Goal: Task Accomplishment & Management: Use online tool/utility

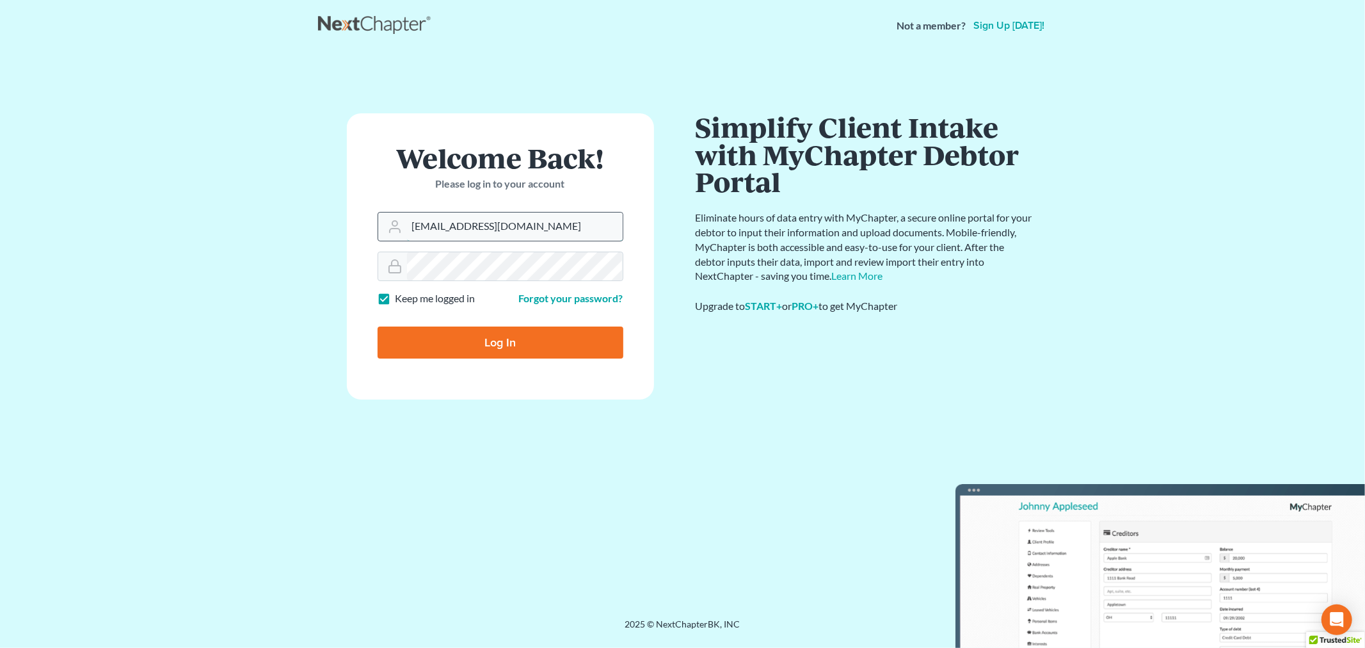
click at [544, 225] on input "[EMAIL_ADDRESS][DOMAIN_NAME]" at bounding box center [515, 227] width 216 height 28
type input "[PERSON_NAME][EMAIL_ADDRESS][DOMAIN_NAME]"
click at [519, 328] on input "Log In" at bounding box center [501, 342] width 246 height 32
type input "Thinking..."
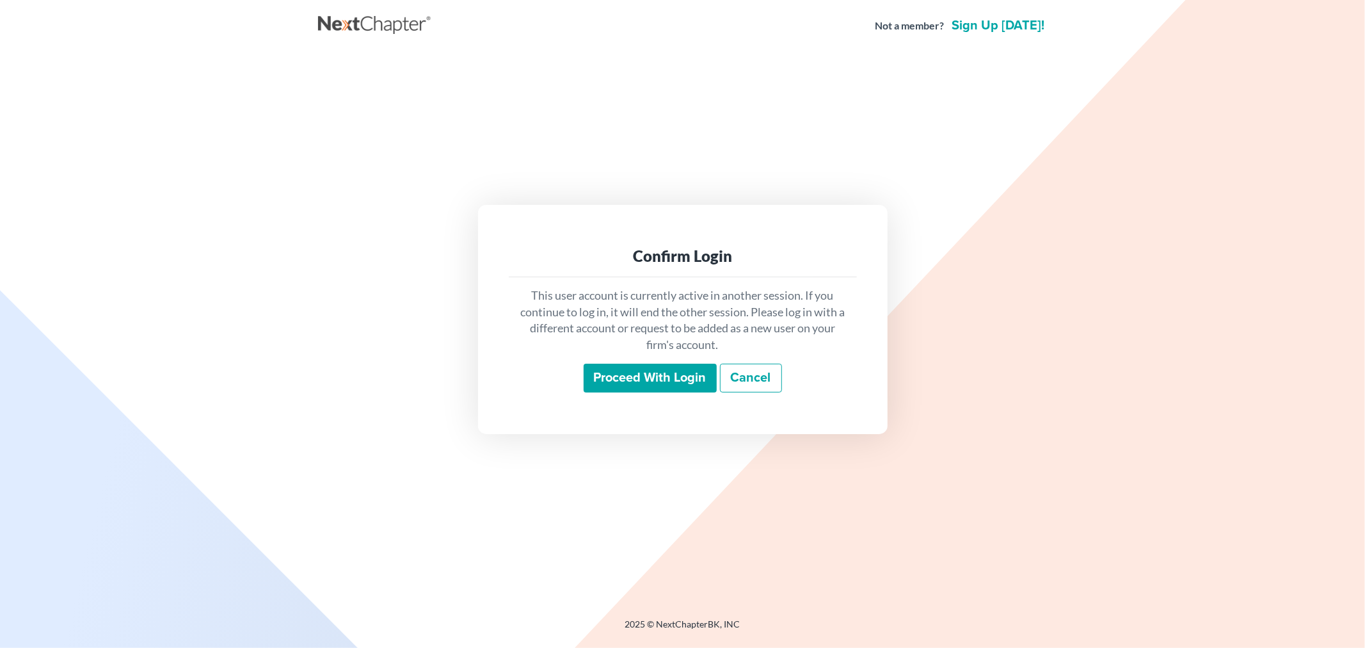
click at [664, 371] on input "Proceed with login" at bounding box center [650, 378] width 133 height 29
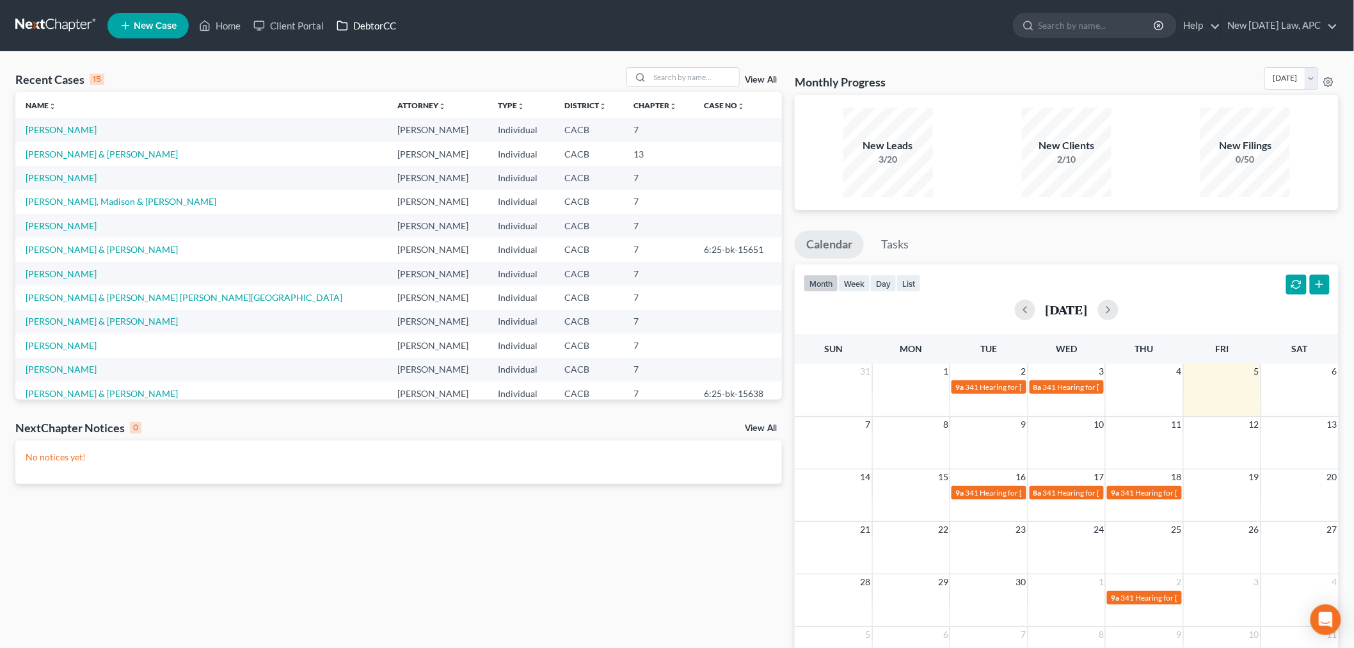
click at [387, 29] on link "DebtorCC" at bounding box center [366, 25] width 72 height 23
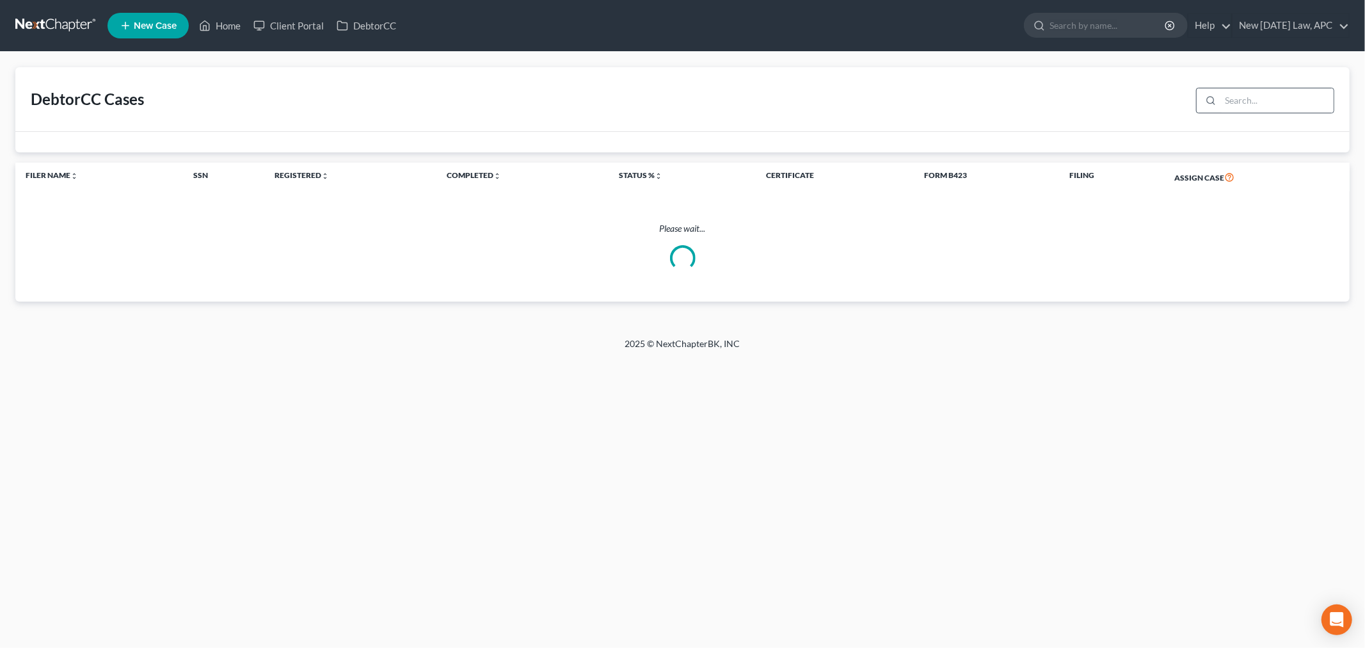
click at [1219, 93] on div at bounding box center [1209, 100] width 24 height 24
click at [1269, 104] on input "search" at bounding box center [1277, 100] width 113 height 24
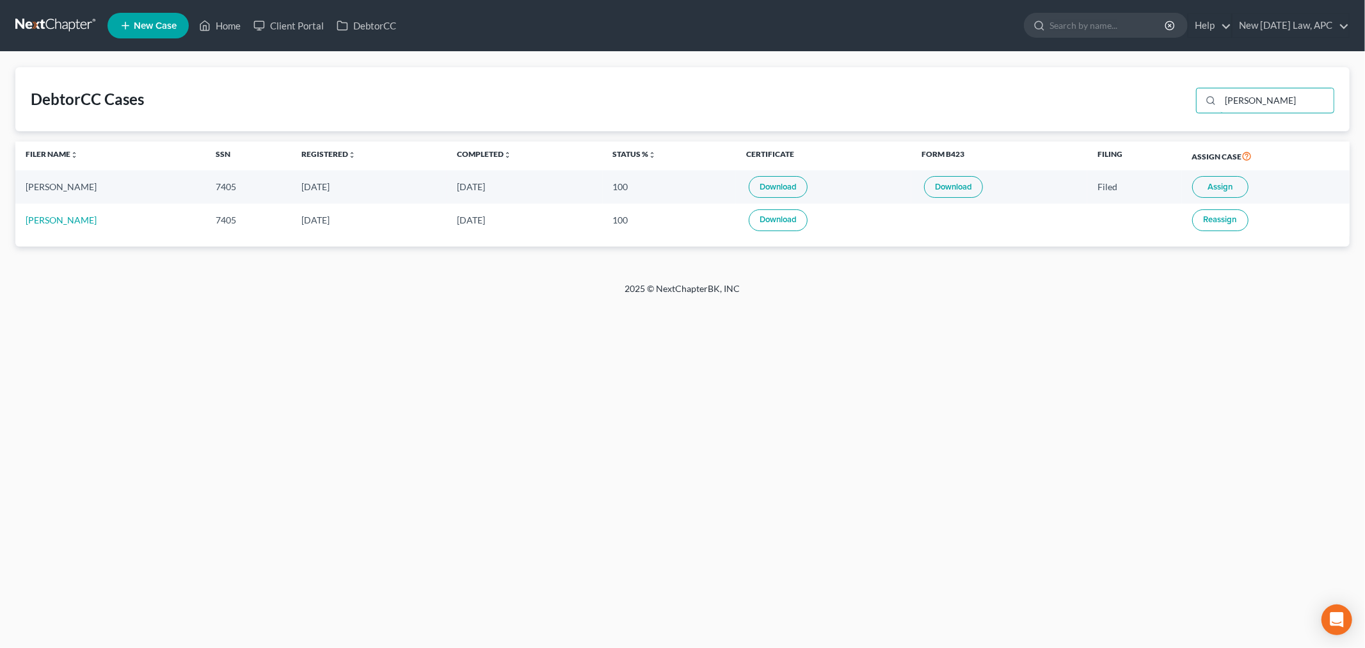
type input "Troutman"
click at [1213, 187] on span "Assign" at bounding box center [1220, 187] width 25 height 10
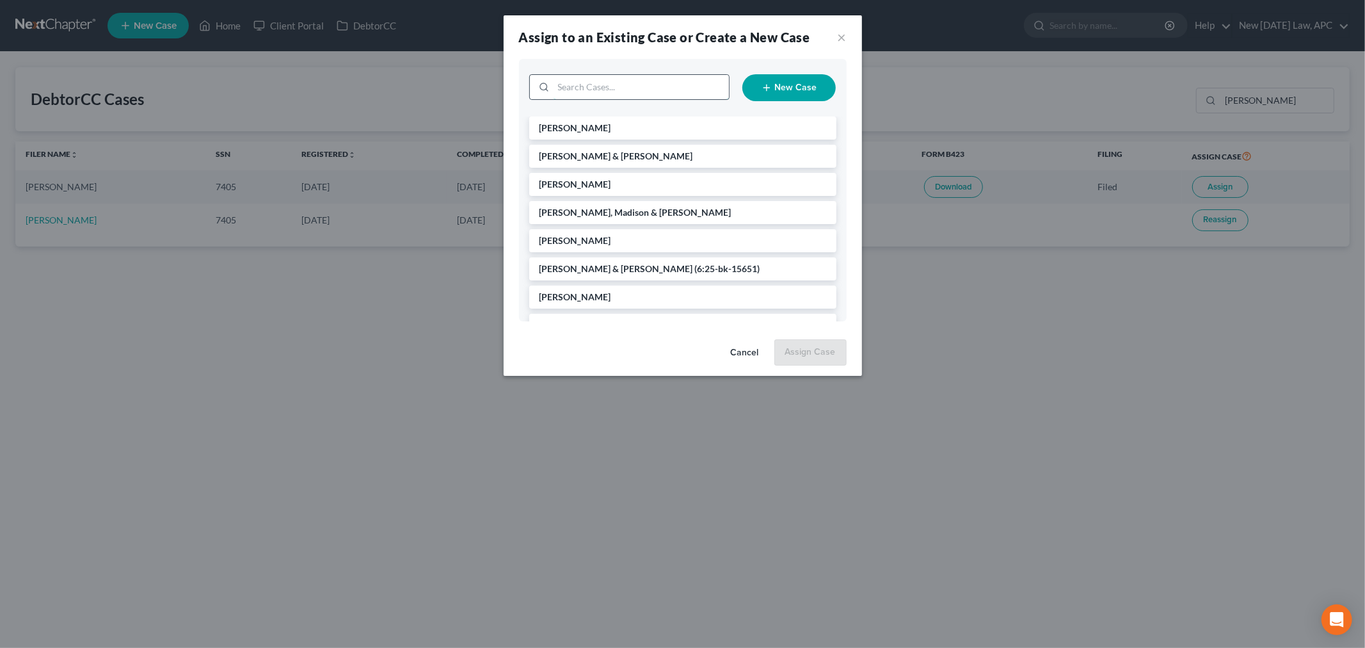
click at [650, 80] on input "search" at bounding box center [641, 87] width 175 height 24
type input "troutm"
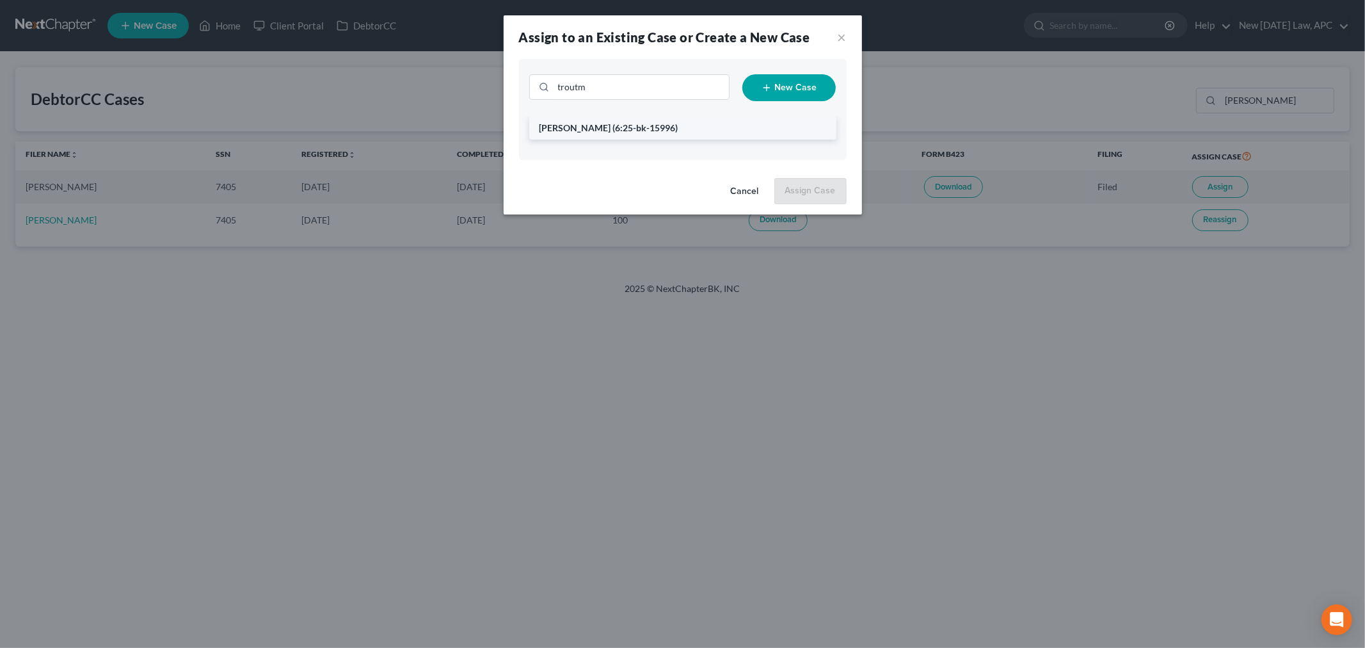
click at [632, 126] on span "(6:25-bk-15996)" at bounding box center [645, 127] width 65 height 11
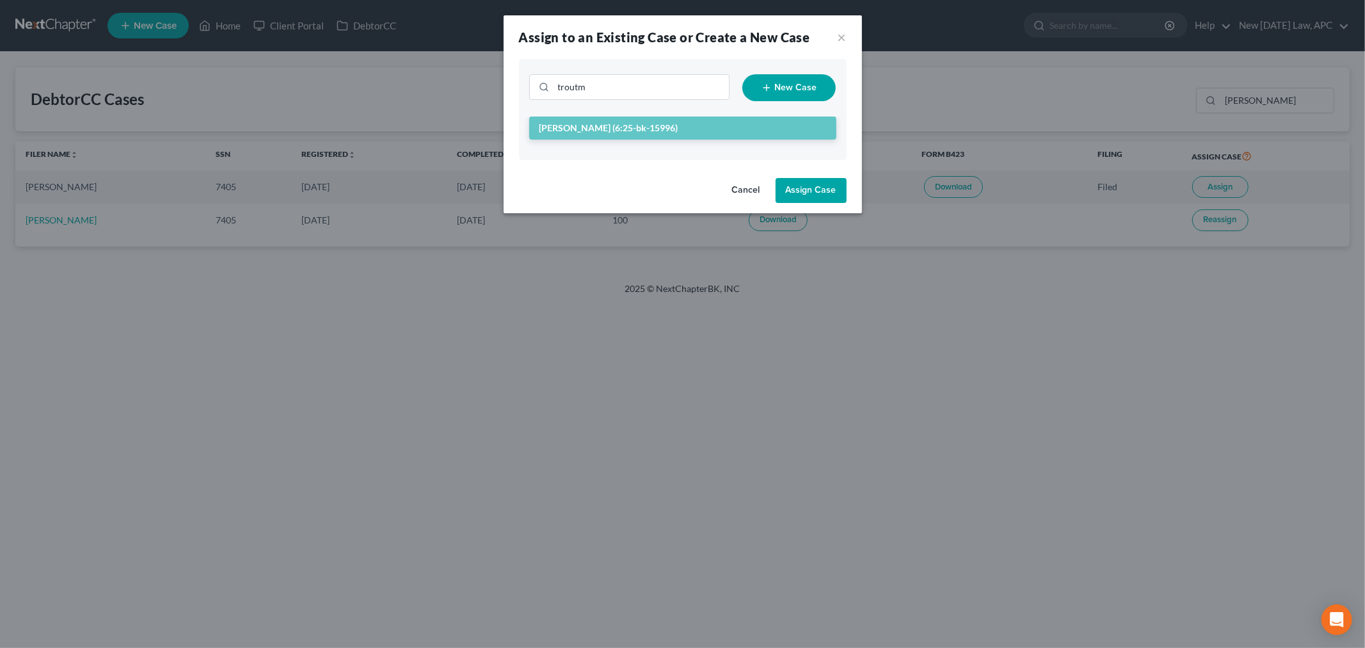
click at [798, 187] on button "Assign Case" at bounding box center [811, 191] width 71 height 26
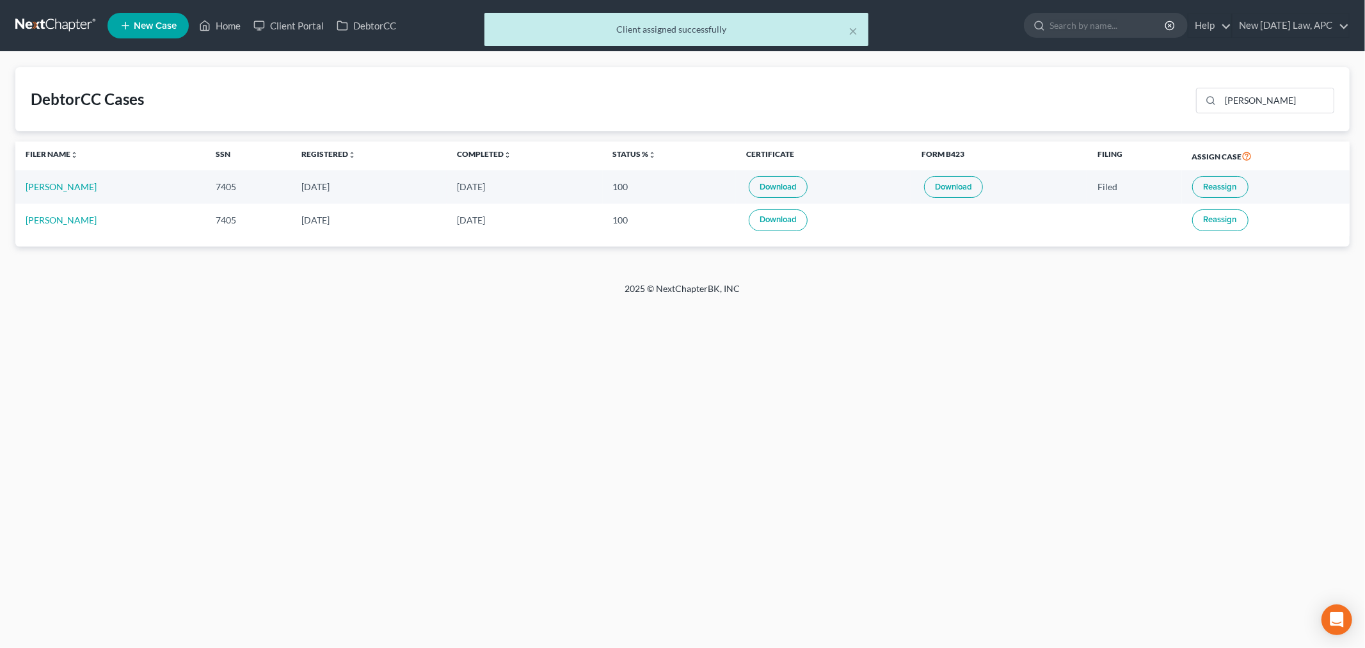
click at [373, 29] on div "× Client assigned successfully" at bounding box center [676, 33] width 1365 height 40
click at [853, 28] on button "×" at bounding box center [853, 30] width 9 height 15
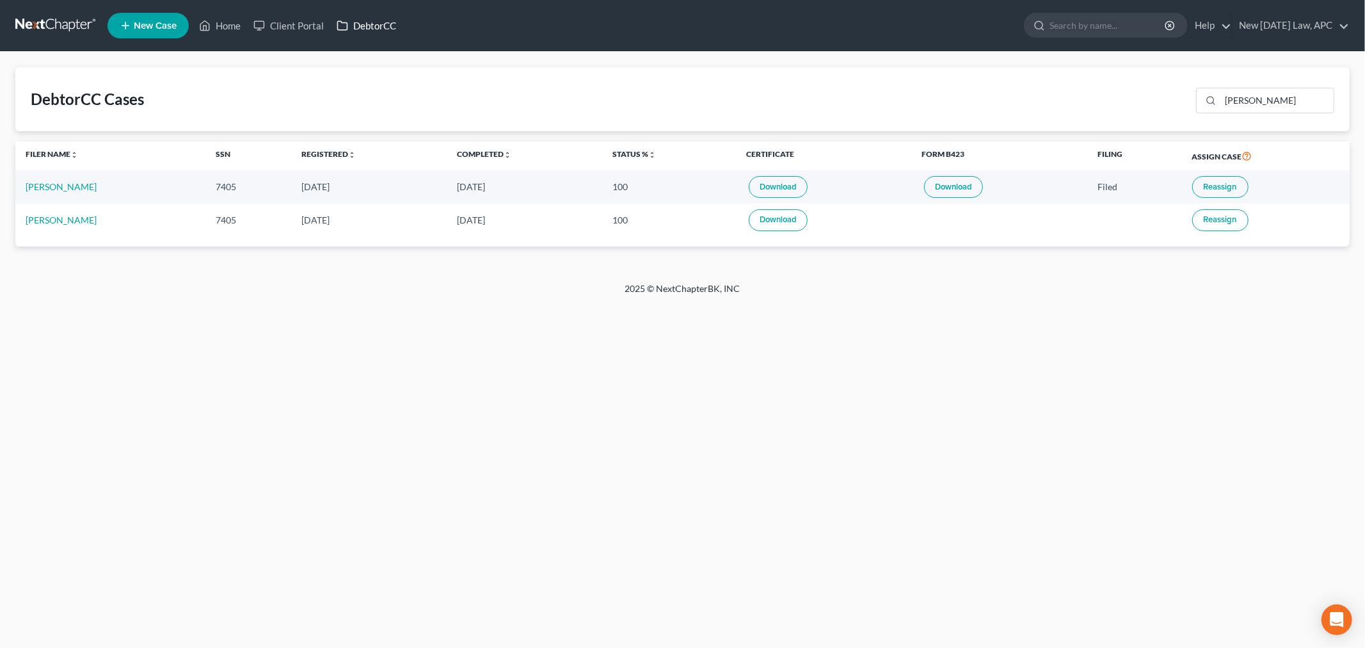
click at [360, 26] on link "DebtorCC" at bounding box center [366, 25] width 72 height 23
click at [383, 22] on link "DebtorCC" at bounding box center [366, 25] width 72 height 23
click at [1091, 26] on input "search" at bounding box center [1108, 25] width 117 height 24
click at [1258, 88] on input "Troutman" at bounding box center [1277, 100] width 113 height 24
drag, startPoint x: 1269, startPoint y: 99, endPoint x: 1165, endPoint y: 96, distance: 103.7
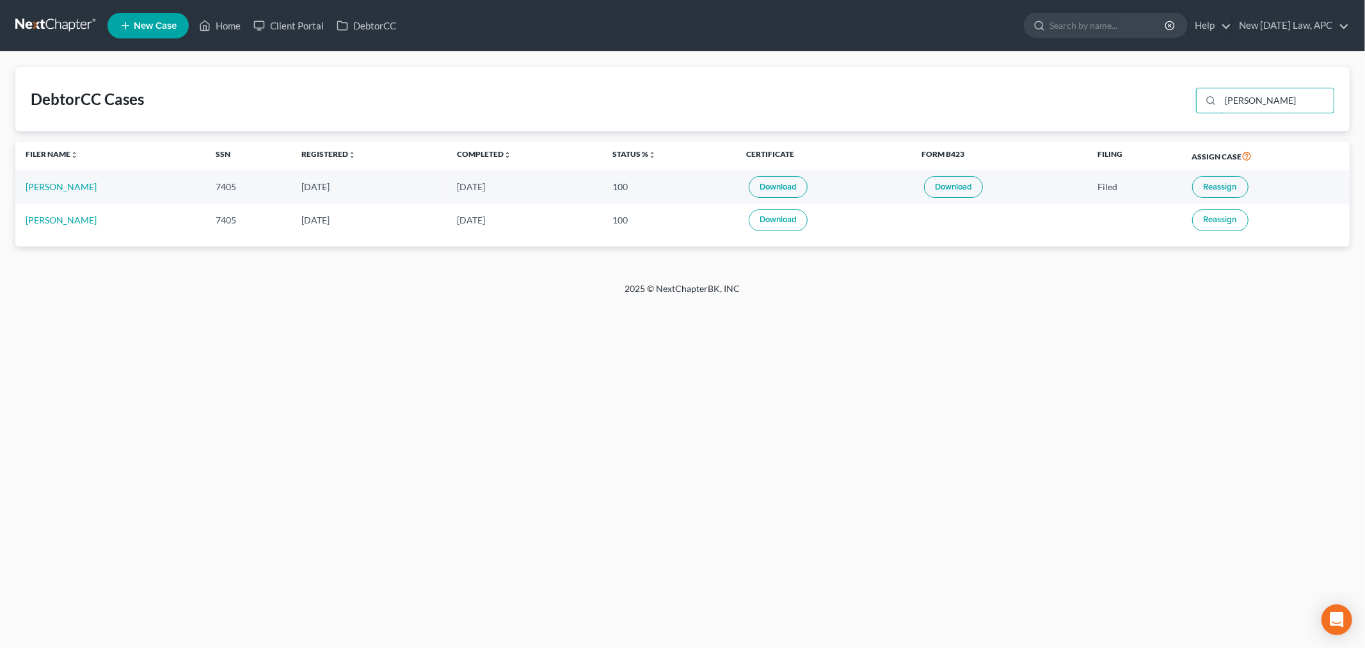
click at [1165, 96] on div "DebtorCC Cases Troutman" at bounding box center [682, 99] width 1335 height 64
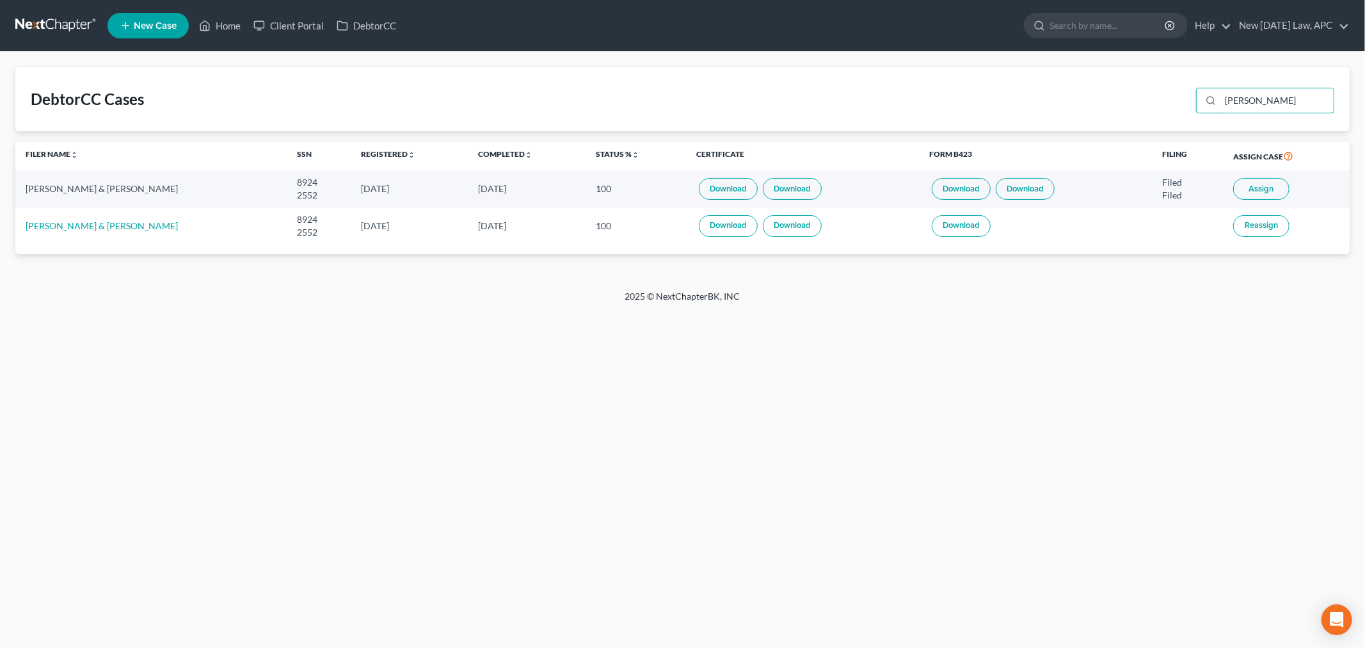
type input "Santillan"
click at [1267, 184] on span "Assign" at bounding box center [1261, 189] width 25 height 10
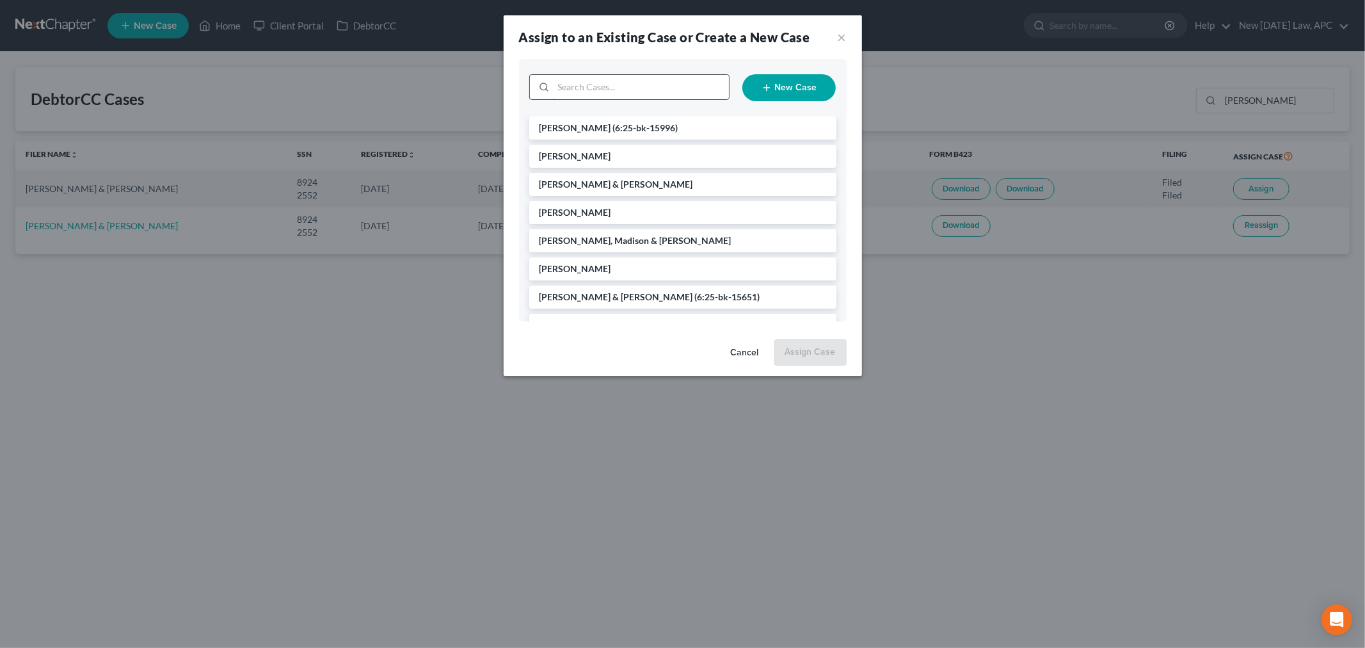
click at [611, 82] on input "search" at bounding box center [641, 87] width 175 height 24
type input "Santillan"
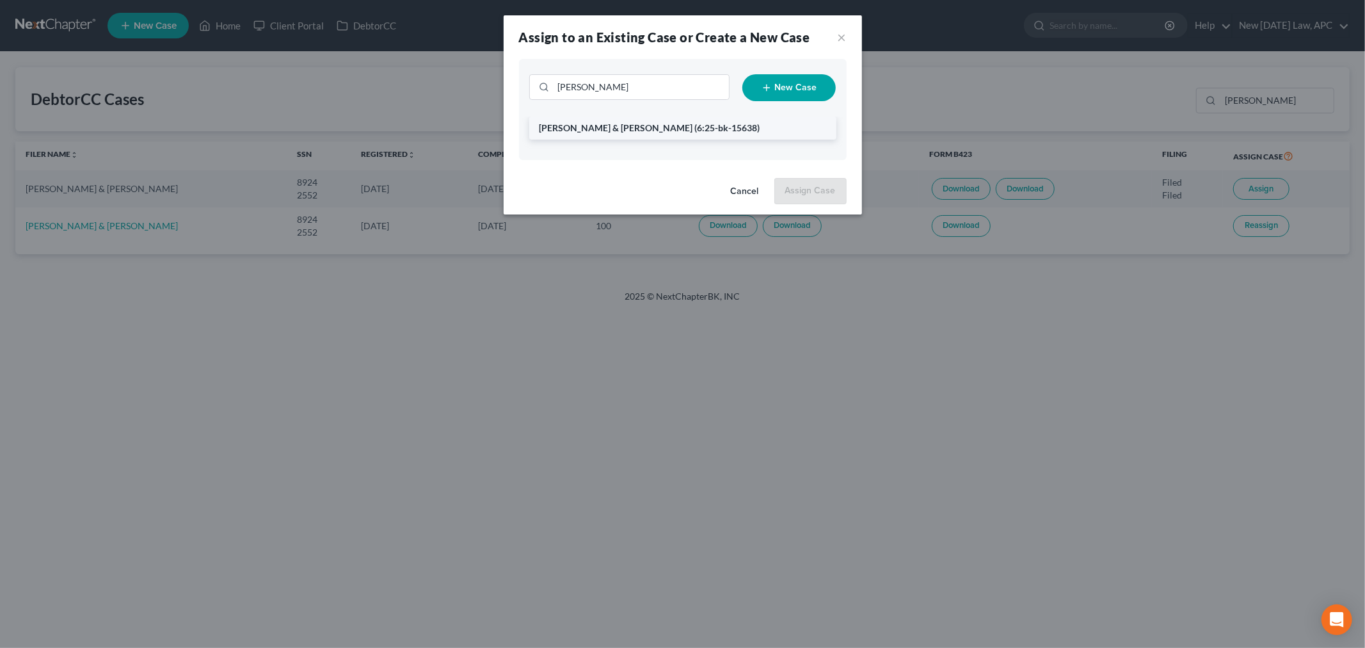
click at [609, 127] on span "Santillan, Salvador & Caitlyn" at bounding box center [617, 127] width 154 height 11
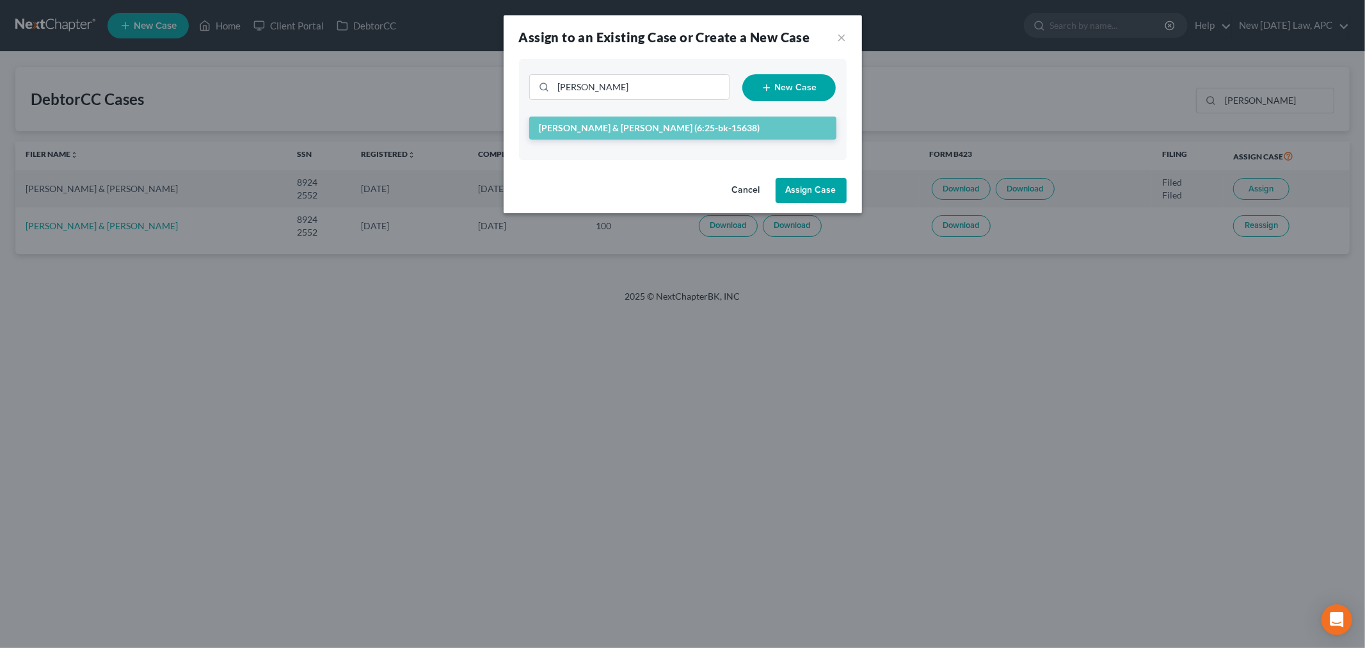
click at [808, 189] on button "Assign Case" at bounding box center [811, 191] width 71 height 26
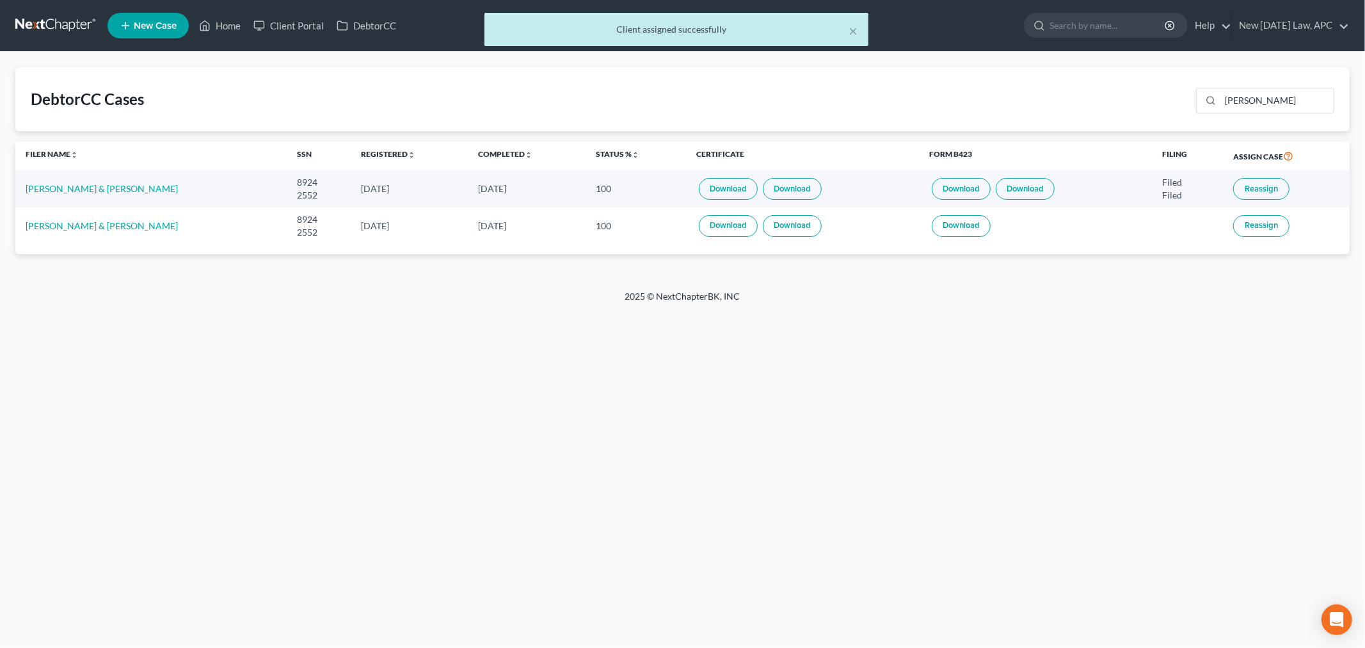
drag, startPoint x: 225, startPoint y: 24, endPoint x: 527, endPoint y: 21, distance: 302.1
click at [225, 24] on div "× Client assigned successfully" at bounding box center [676, 33] width 1365 height 40
click at [855, 29] on button "×" at bounding box center [853, 30] width 9 height 15
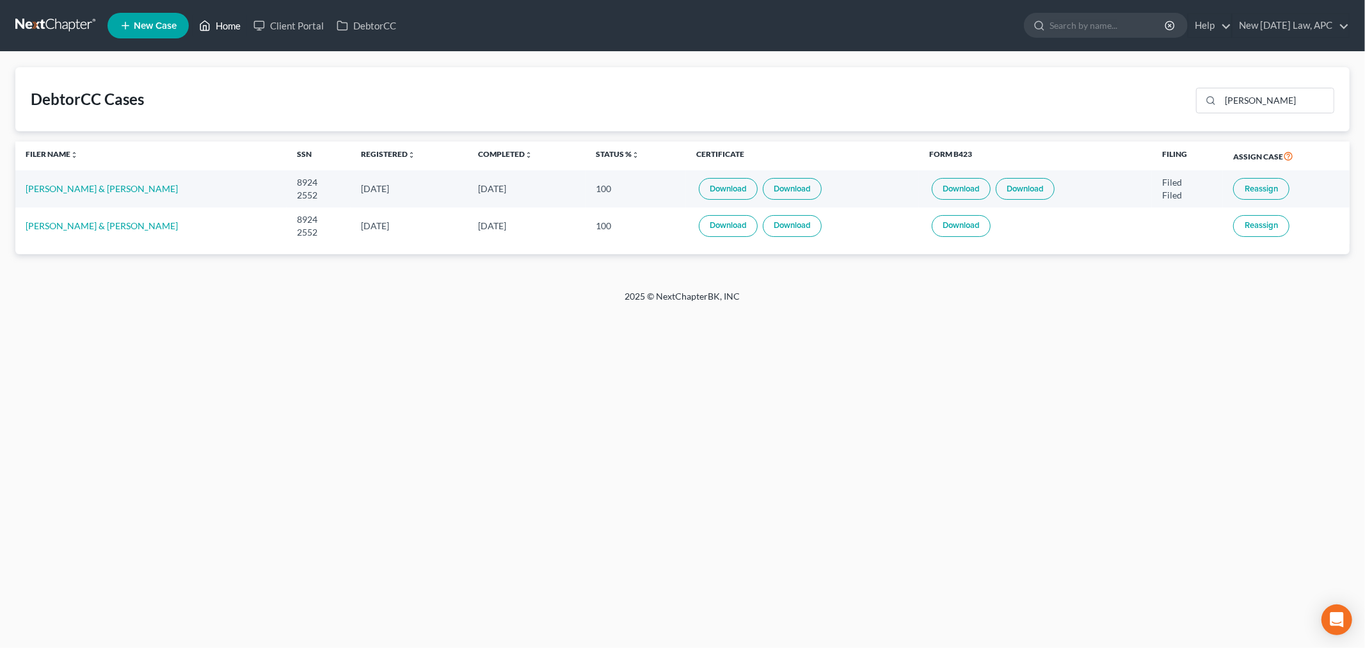
click at [220, 29] on link "Home" at bounding box center [220, 25] width 54 height 23
